Goal: Task Accomplishment & Management: Use online tool/utility

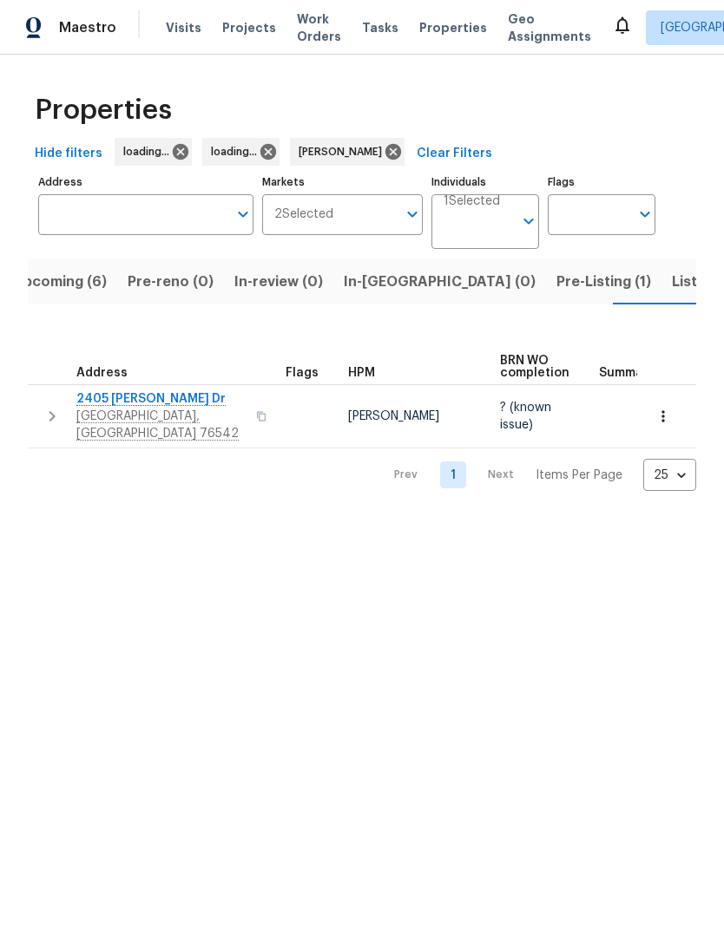
click at [97, 285] on span "Upcoming (6)" at bounding box center [60, 282] width 94 height 24
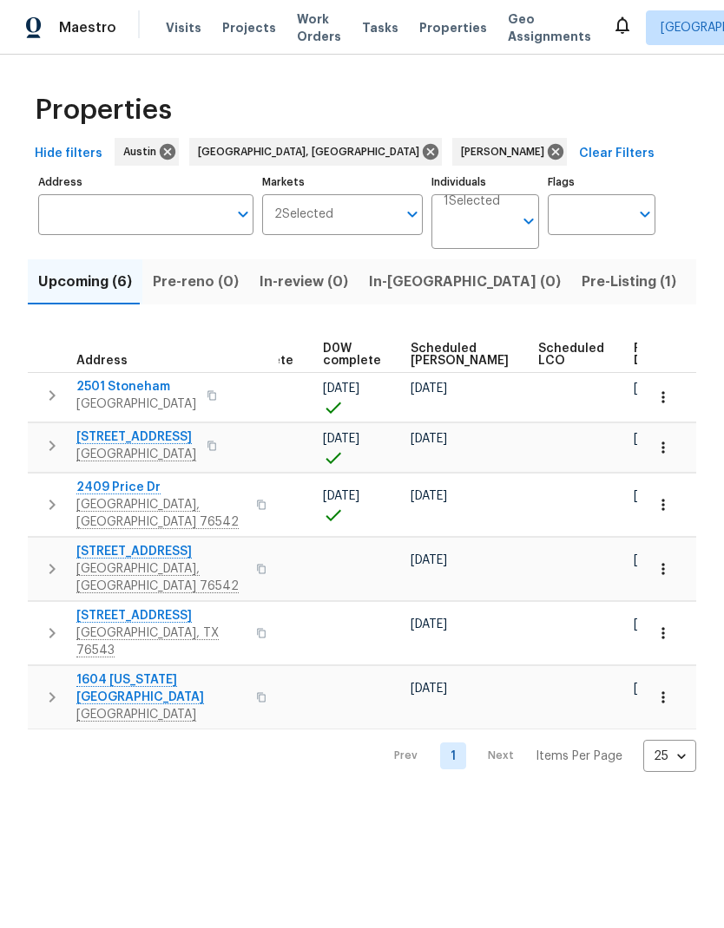
scroll to position [0, 435]
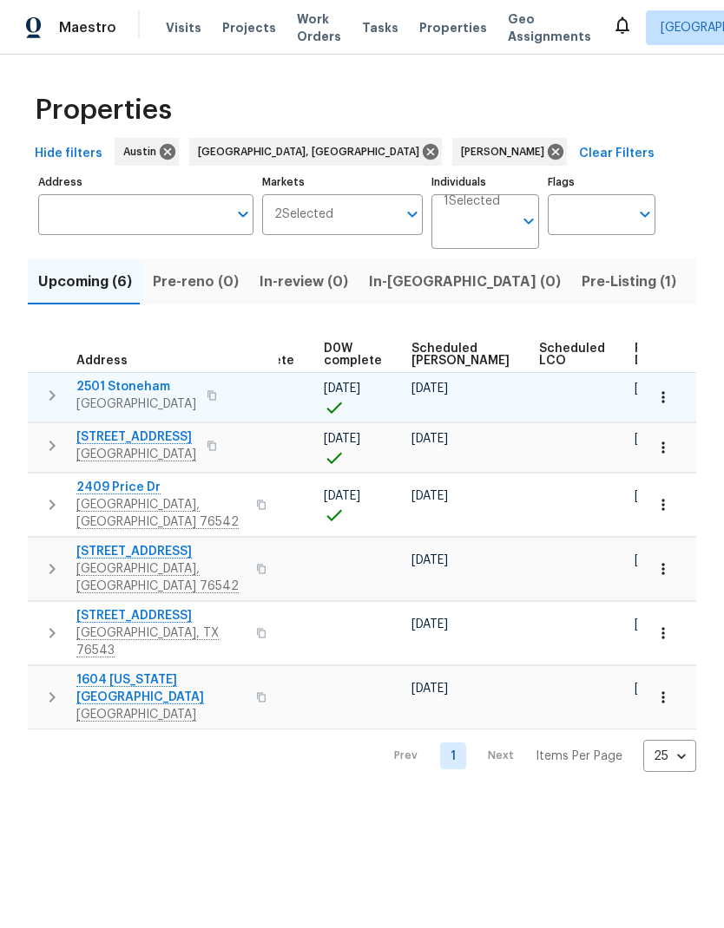
click at [678, 400] on button "button" at bounding box center [663, 397] width 38 height 38
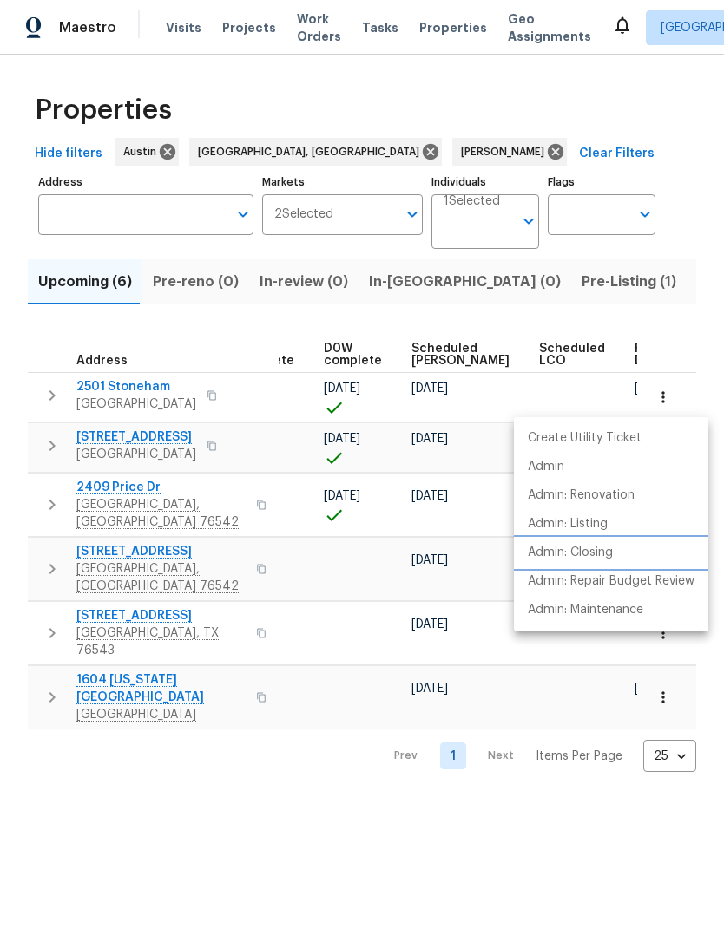
click at [630, 554] on li "Admin: Closing" at bounding box center [611, 553] width 194 height 29
click at [236, 597] on div at bounding box center [362, 464] width 724 height 928
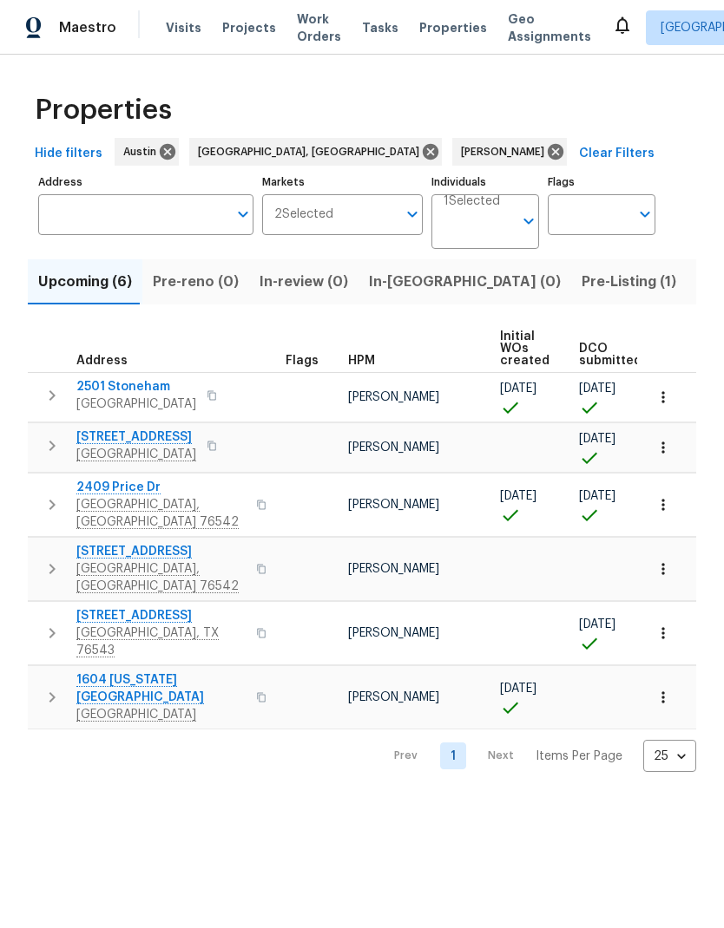
scroll to position [0, 0]
click at [139, 441] on span "3910 Hickory Rd" at bounding box center [136, 437] width 120 height 17
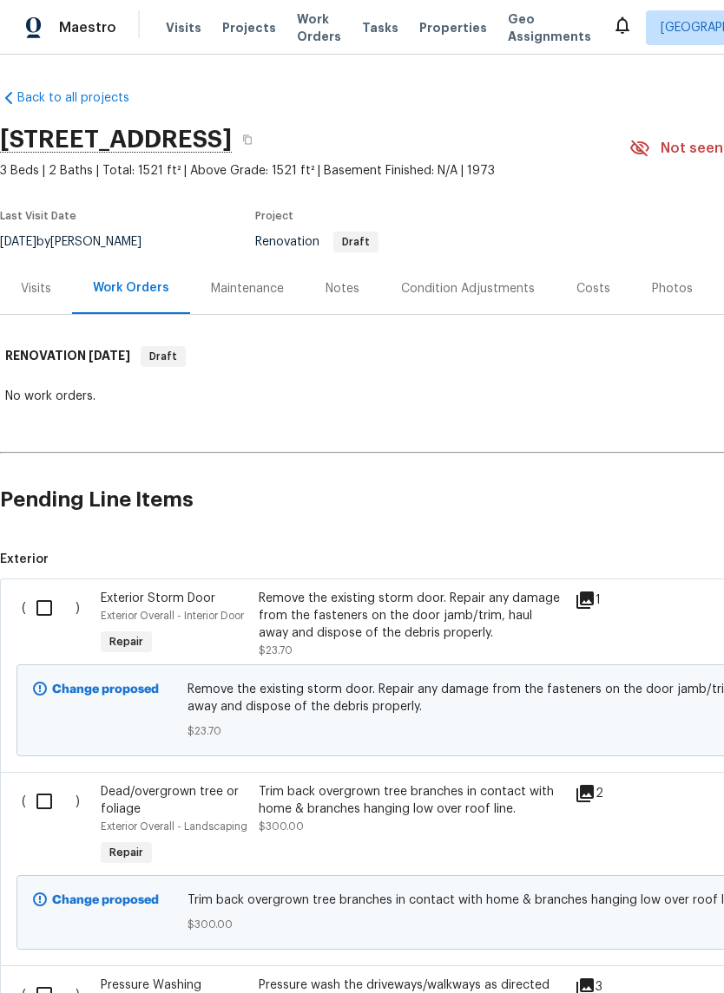
click at [498, 289] on div "Condition Adjustments" at bounding box center [468, 288] width 134 height 17
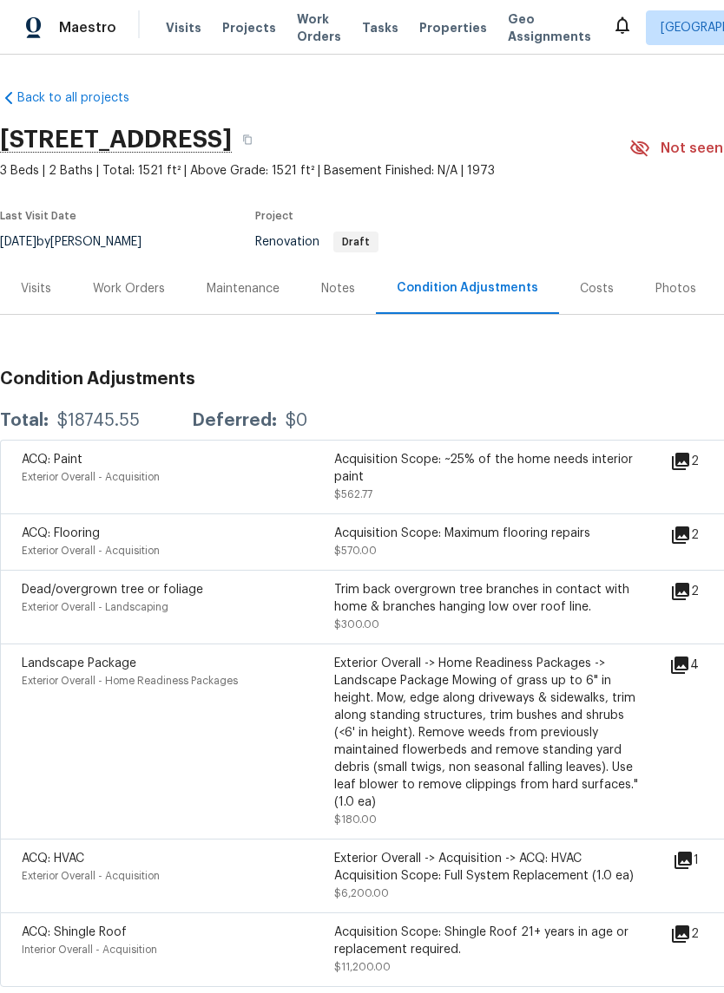
click at [599, 292] on div "Costs" at bounding box center [597, 288] width 34 height 17
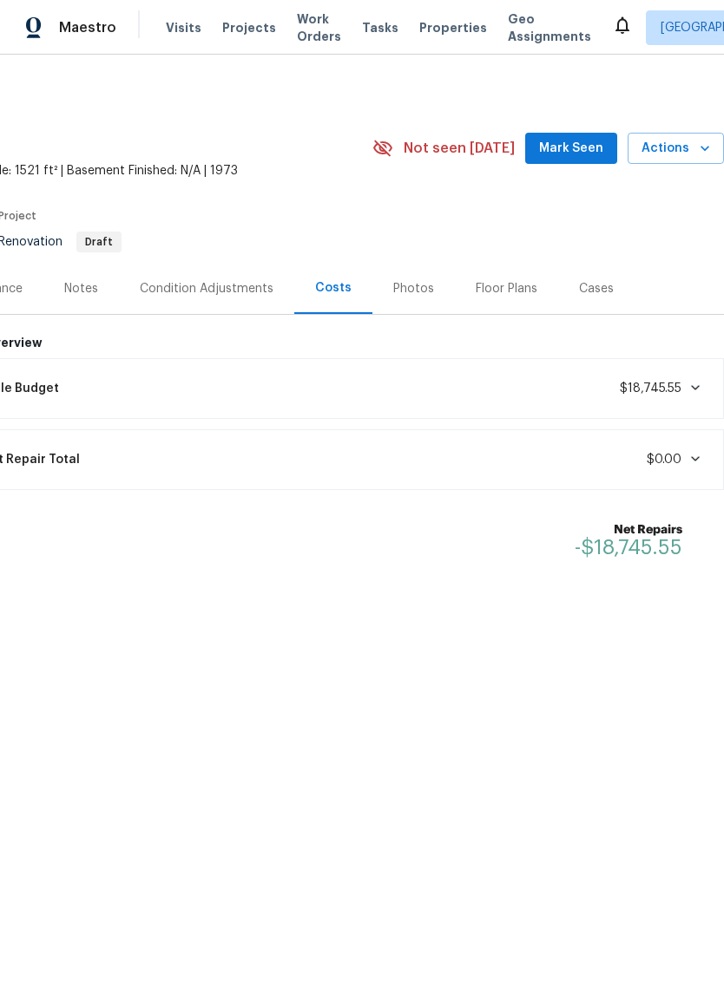
scroll to position [0, 257]
click at [673, 383] on span "$18,745.55" at bounding box center [650, 389] width 62 height 12
